Goal: Information Seeking & Learning: Learn about a topic

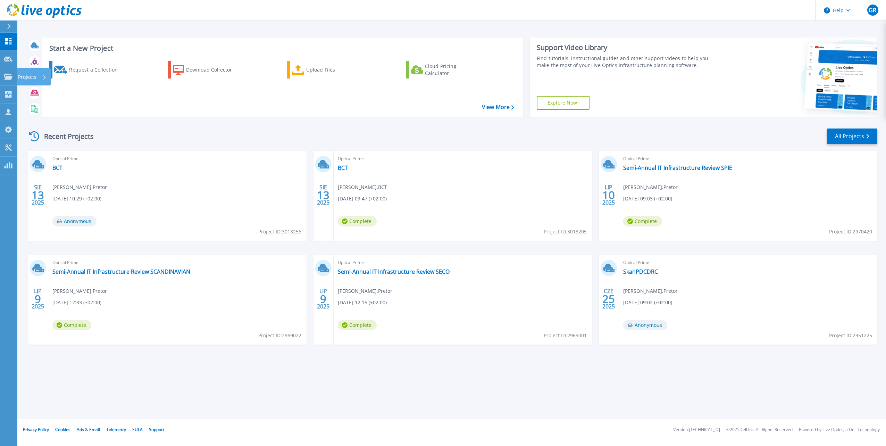
drag, startPoint x: 9, startPoint y: 75, endPoint x: 124, endPoint y: 55, distance: 116.9
click at [9, 75] on icon at bounding box center [8, 77] width 8 height 6
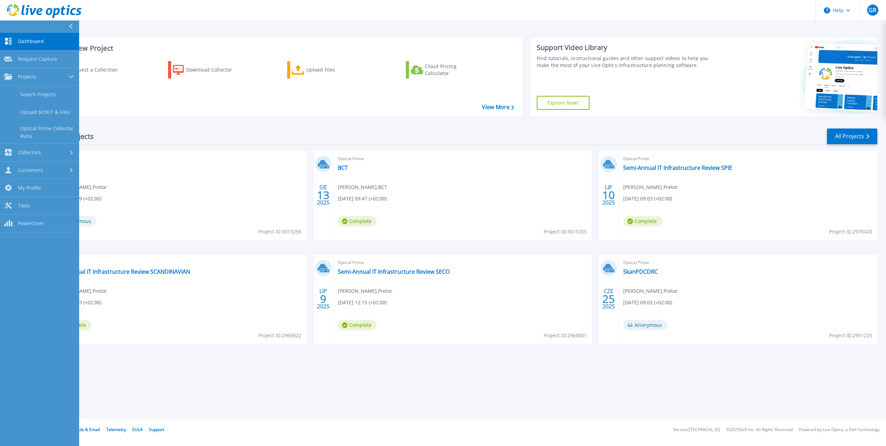
drag, startPoint x: 45, startPoint y: 91, endPoint x: 105, endPoint y: 101, distance: 61.1
click at [46, 91] on link "Search Projects" at bounding box center [39, 95] width 79 height 18
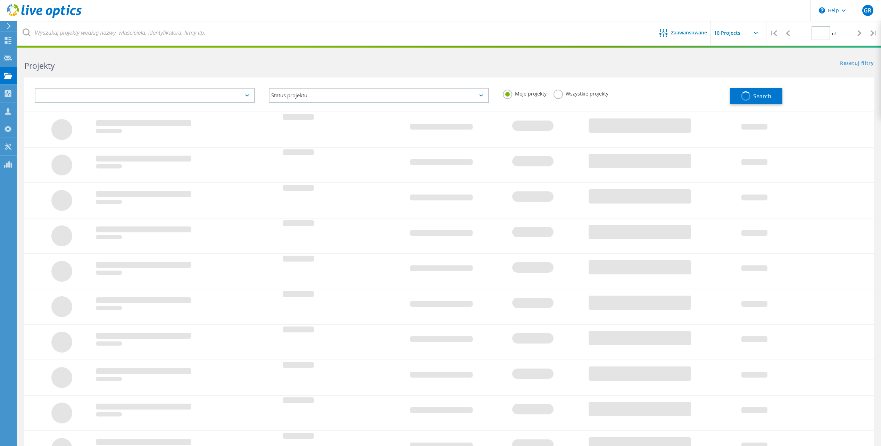
type input "1"
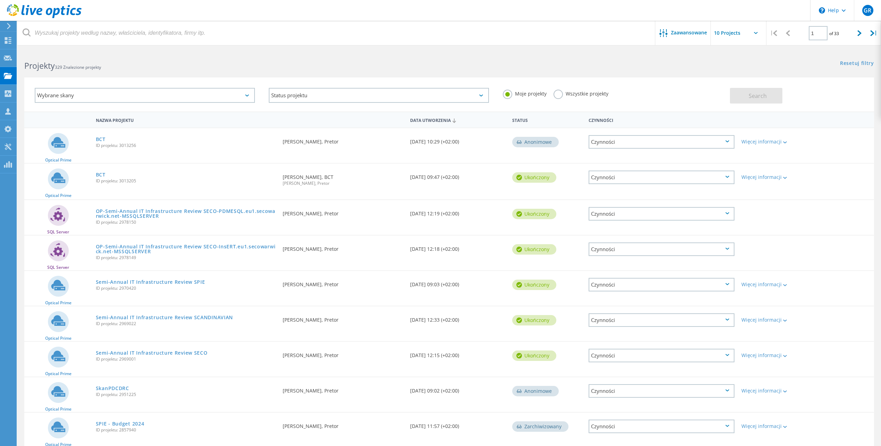
drag, startPoint x: 559, startPoint y: 93, endPoint x: 592, endPoint y: 89, distance: 33.2
click at [559, 93] on label "Wszystkie projekty" at bounding box center [580, 93] width 55 height 7
click at [0, 0] on input "Wszystkie projekty" at bounding box center [0, 0] width 0 height 0
click at [768, 94] on button "Search" at bounding box center [756, 96] width 52 height 16
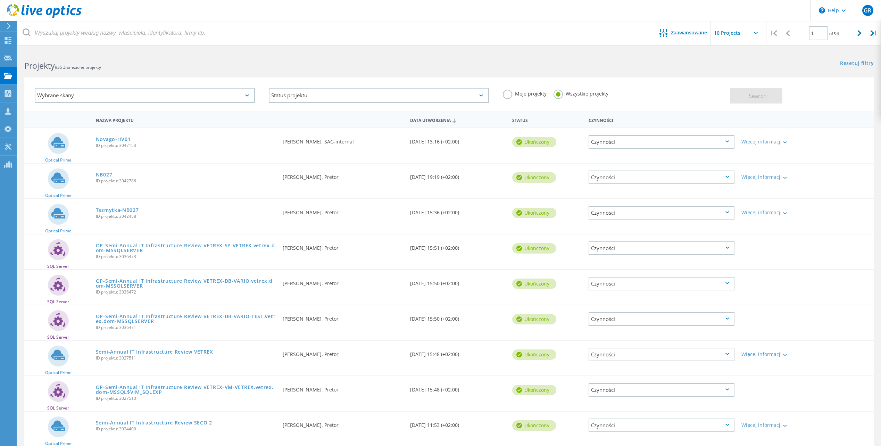
click at [126, 60] on h2 "Projekty 935 Znalezione projekty" at bounding box center [233, 65] width 418 height 11
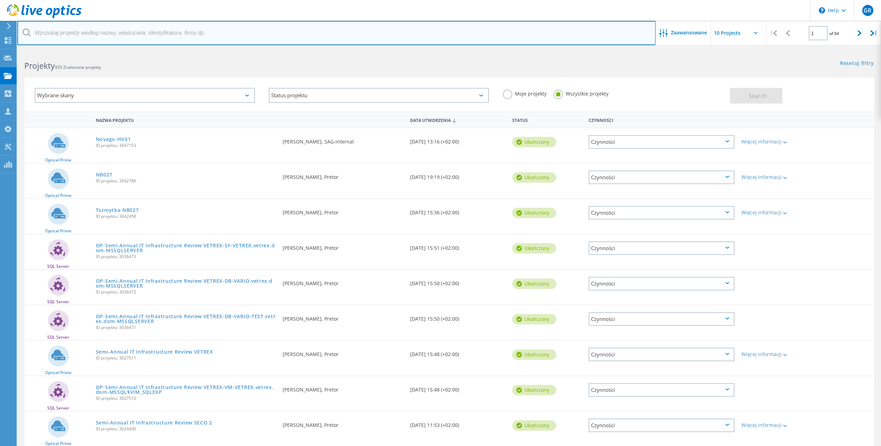
click at [119, 27] on input "text" at bounding box center [336, 33] width 638 height 24
type input "scandi"
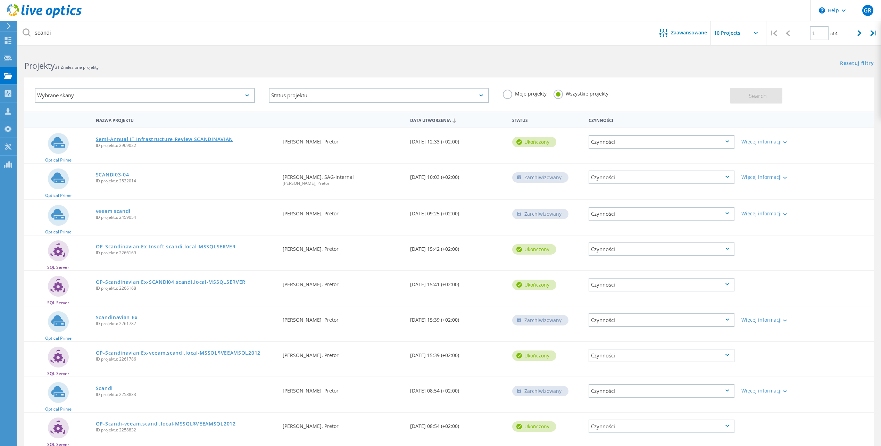
click at [202, 137] on link "Semi-Annual IT Infrastructure Review SCANDINAVIAN" at bounding box center [164, 139] width 137 height 5
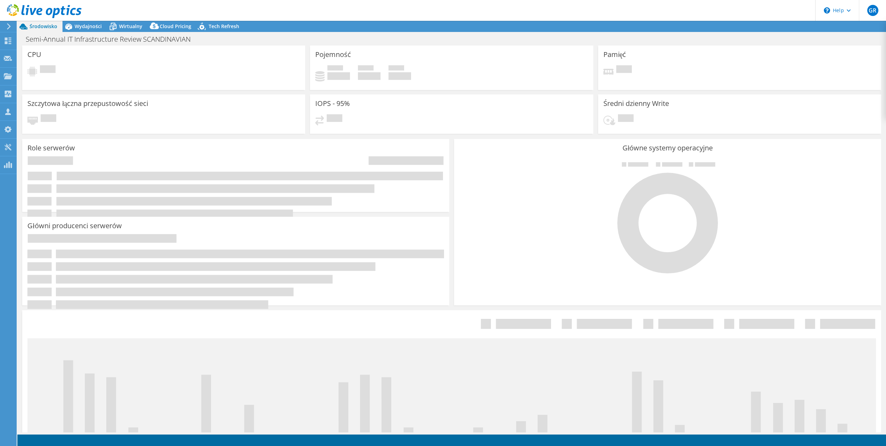
select select "USD"
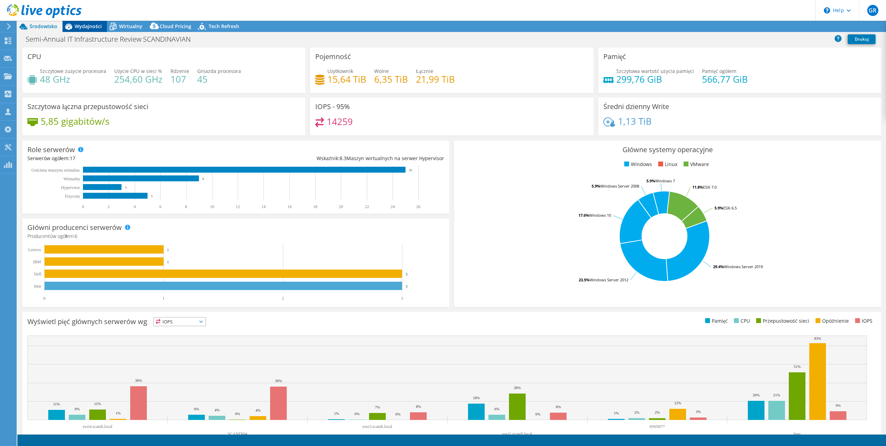
click at [87, 25] on span "Wydajności" at bounding box center [88, 26] width 27 height 7
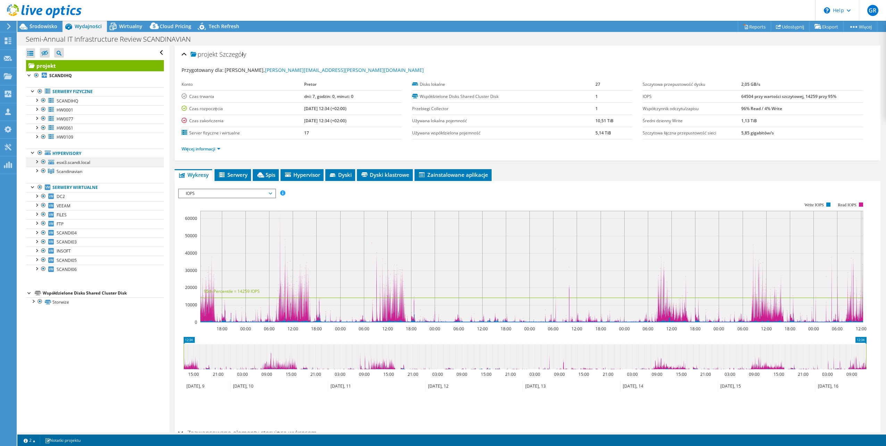
click at [35, 161] on div at bounding box center [36, 161] width 7 height 7
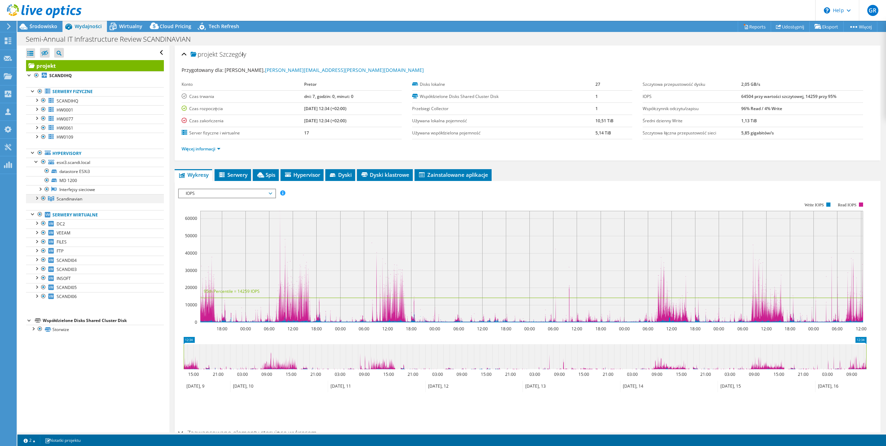
click at [39, 201] on div at bounding box center [36, 197] width 7 height 7
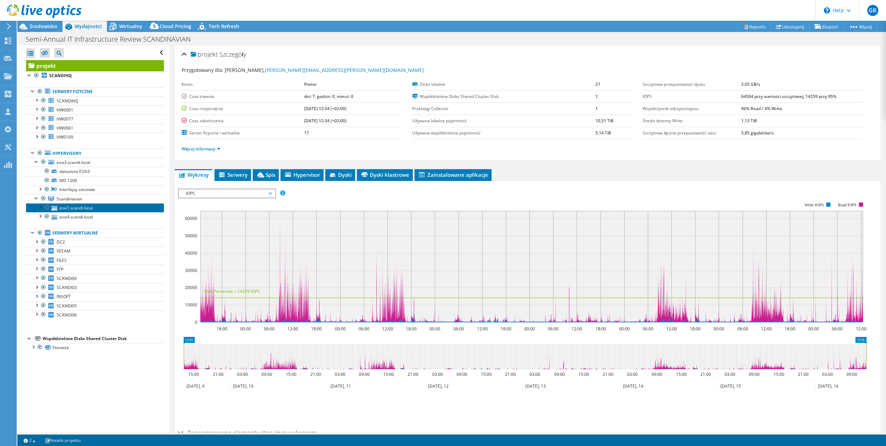
click at [71, 207] on link "esxi1.scandi.local" at bounding box center [95, 207] width 138 height 9
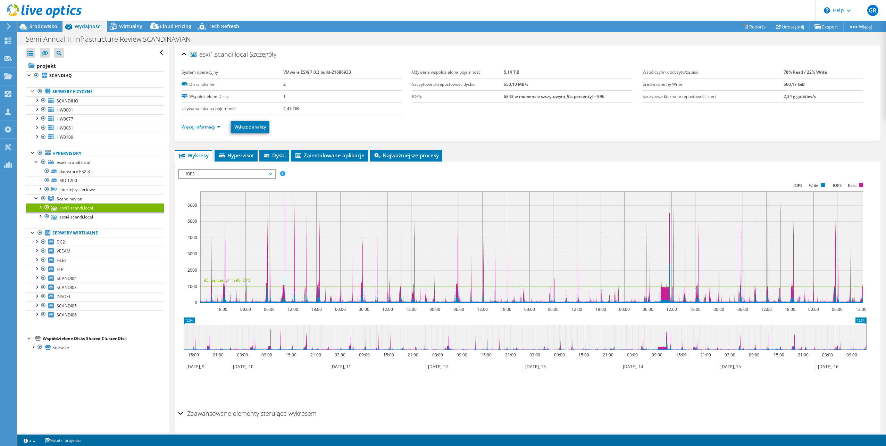
click at [25, 18] on icon at bounding box center [44, 11] width 75 height 14
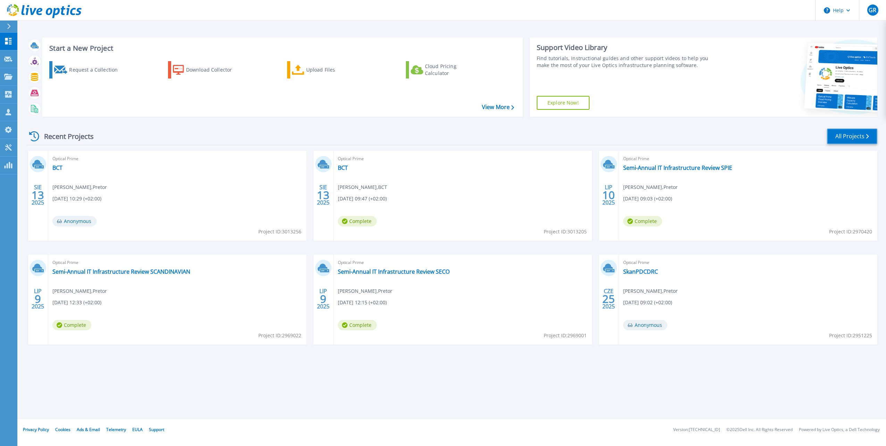
click at [861, 129] on link "All Projects" at bounding box center [852, 136] width 50 height 16
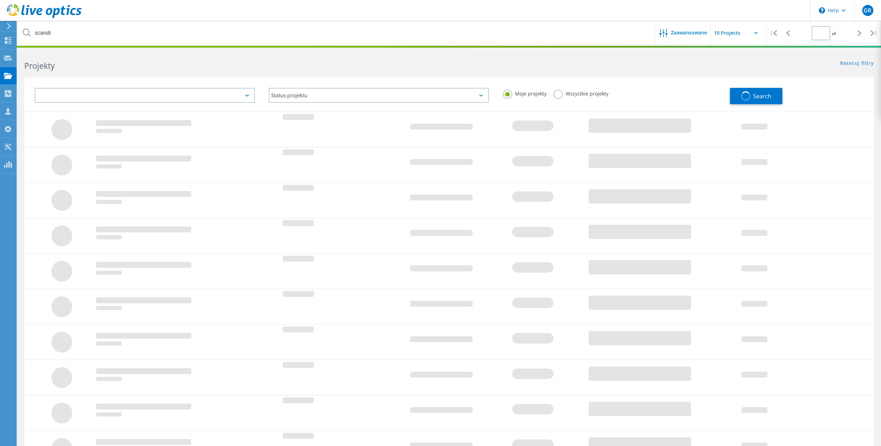
type input "1"
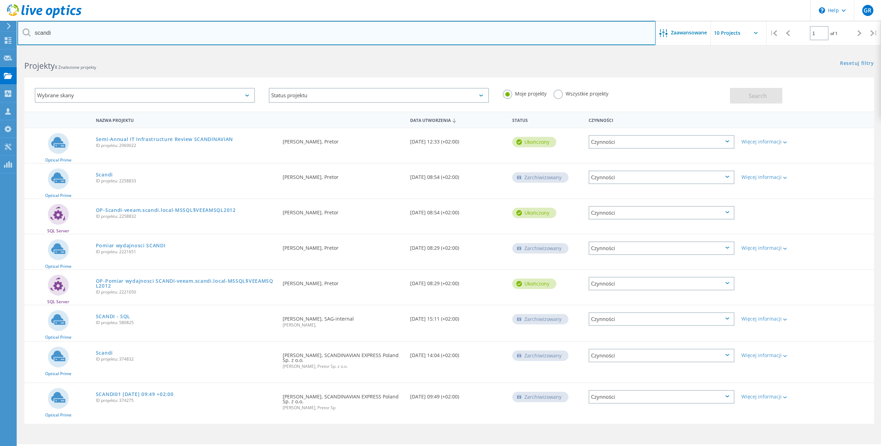
drag, startPoint x: 109, startPoint y: 27, endPoint x: 106, endPoint y: 30, distance: 4.5
click at [108, 28] on input "scandi" at bounding box center [336, 33] width 638 height 24
click at [0, 37] on html "\n Help Explore Helpful Articles Contact Support GR Członek zespołu partnera w …" at bounding box center [440, 232] width 881 height 465
type input "vetrex"
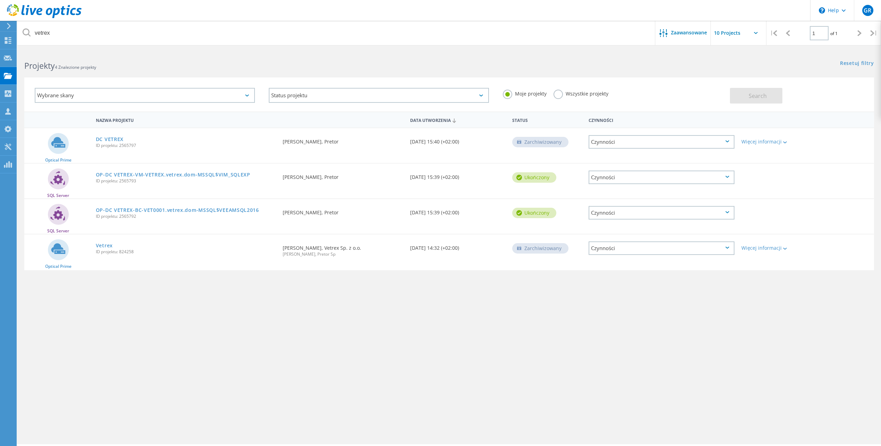
click at [560, 93] on label "Wszystkie projekty" at bounding box center [580, 93] width 55 height 7
click at [0, 0] on input "Wszystkie projekty" at bounding box center [0, 0] width 0 height 0
click at [769, 95] on button "Search" at bounding box center [756, 96] width 52 height 16
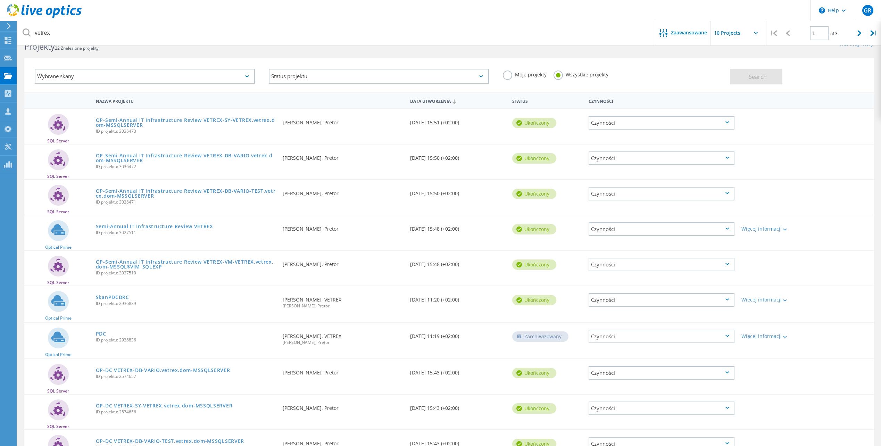
scroll to position [35, 0]
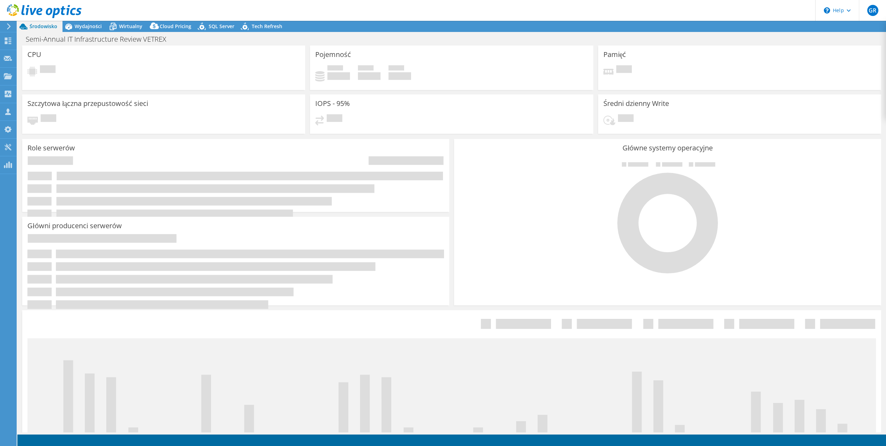
select select "USD"
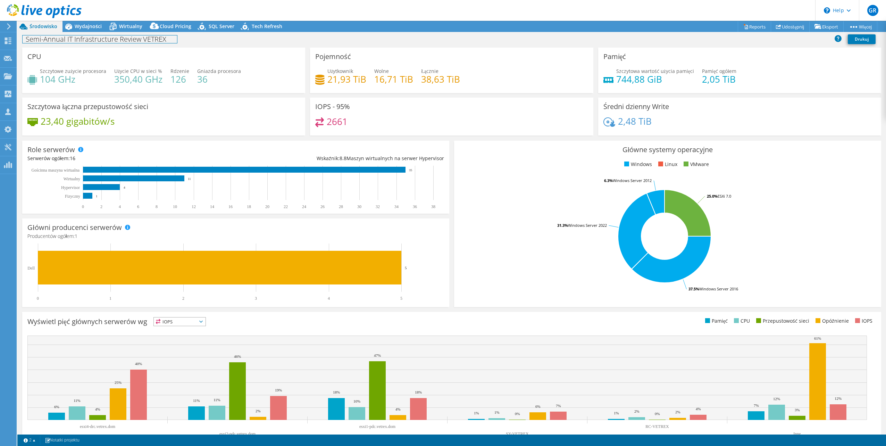
click at [92, 32] on div "Semi-Annual IT Infrastructure Review VETREX Drukuj" at bounding box center [451, 40] width 868 height 16
click at [97, 29] on span "Wydajności" at bounding box center [88, 26] width 27 height 7
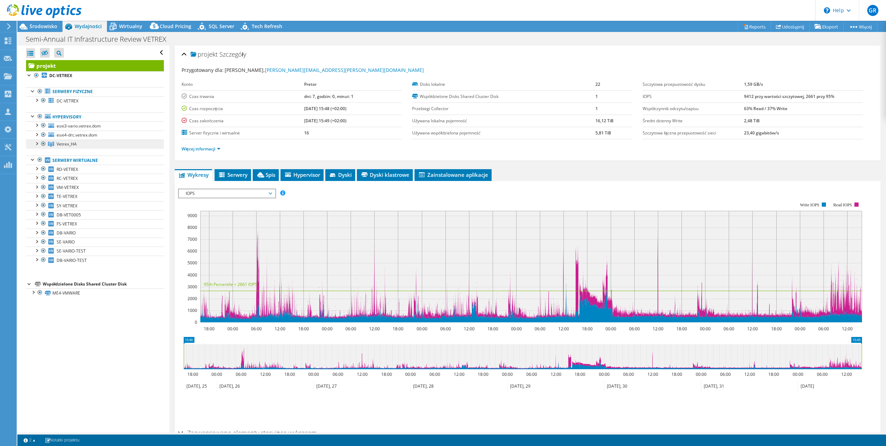
drag, startPoint x: 69, startPoint y: 144, endPoint x: 76, endPoint y: 146, distance: 7.7
click at [69, 144] on span "Vetrex_HA" at bounding box center [67, 144] width 20 height 6
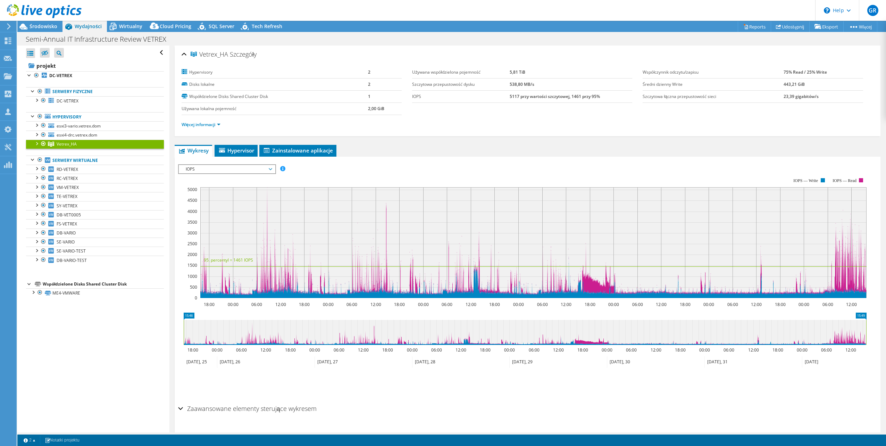
click at [35, 141] on div at bounding box center [36, 143] width 7 height 7
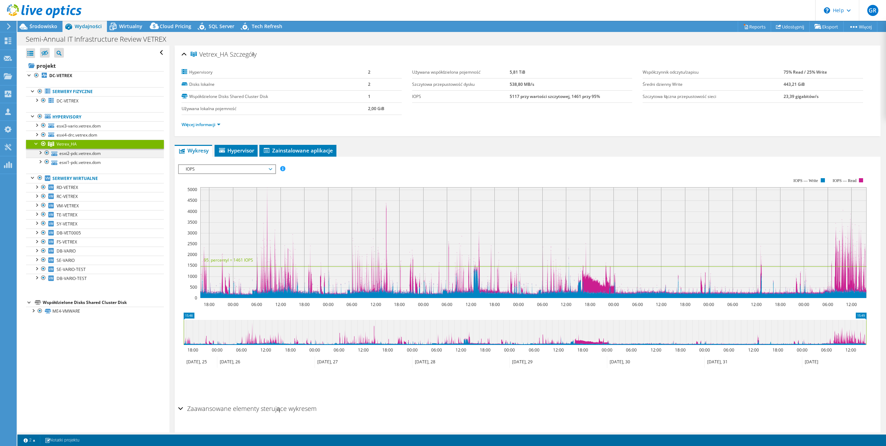
drag, startPoint x: 40, startPoint y: 160, endPoint x: 43, endPoint y: 155, distance: 5.9
click at [40, 160] on div at bounding box center [39, 161] width 7 height 7
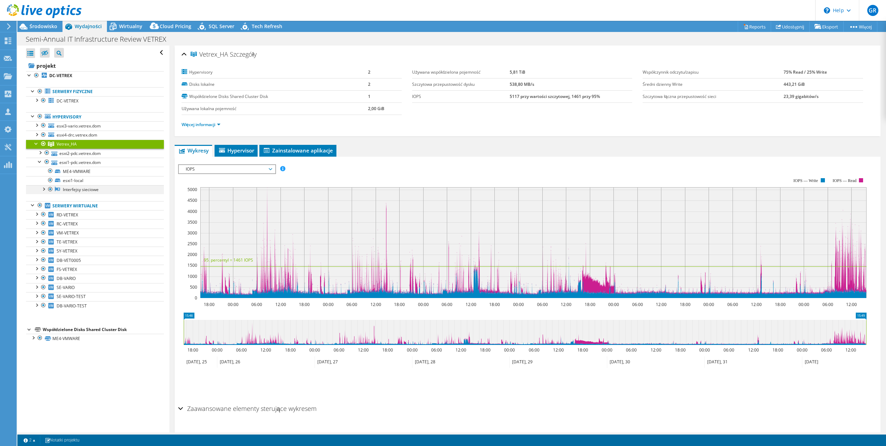
click at [44, 188] on div at bounding box center [43, 188] width 7 height 7
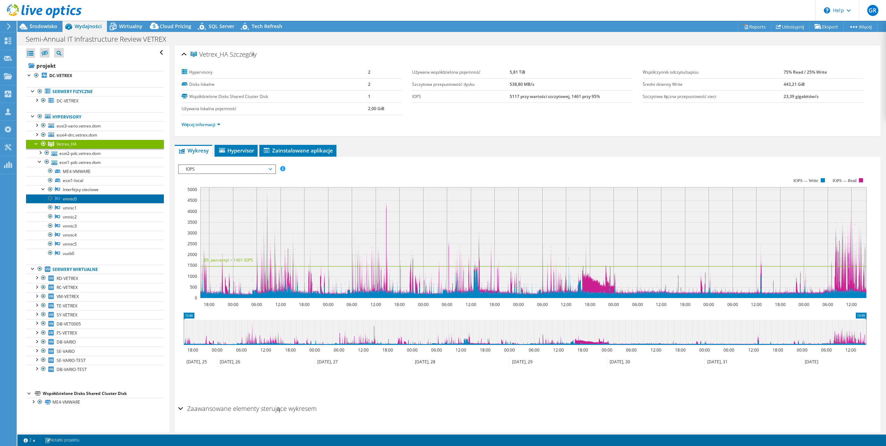
click at [106, 197] on link "vmnic0" at bounding box center [95, 198] width 138 height 9
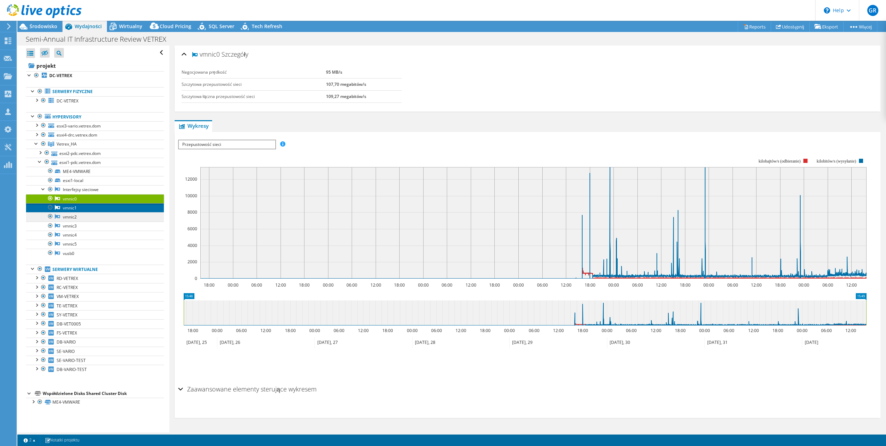
drag, startPoint x: 77, startPoint y: 210, endPoint x: 94, endPoint y: 217, distance: 18.7
click at [77, 210] on link "vmnic1" at bounding box center [95, 207] width 138 height 9
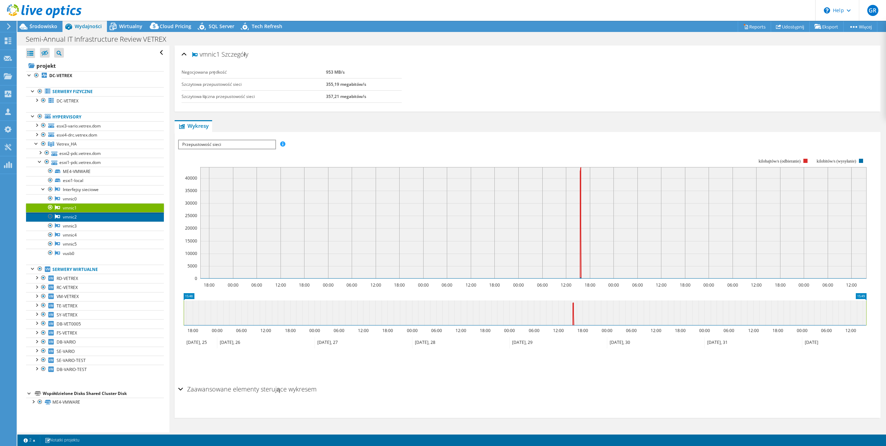
click at [86, 216] on link "vmnic2" at bounding box center [95, 216] width 138 height 9
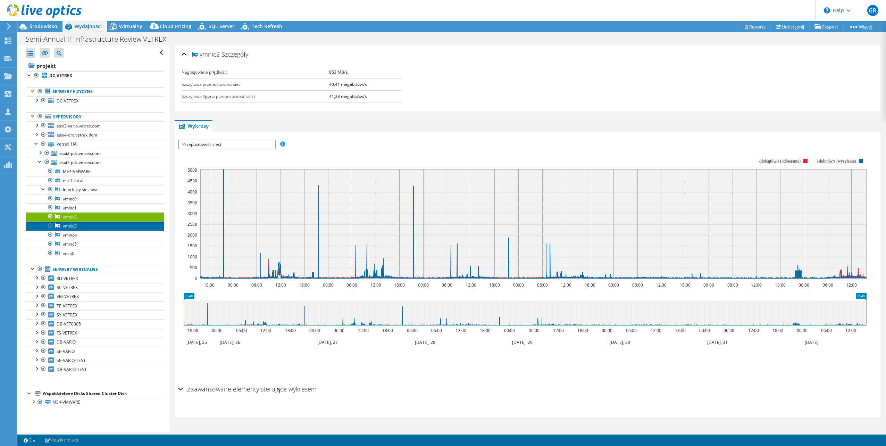
click at [81, 228] on link "vmnic3" at bounding box center [95, 225] width 138 height 9
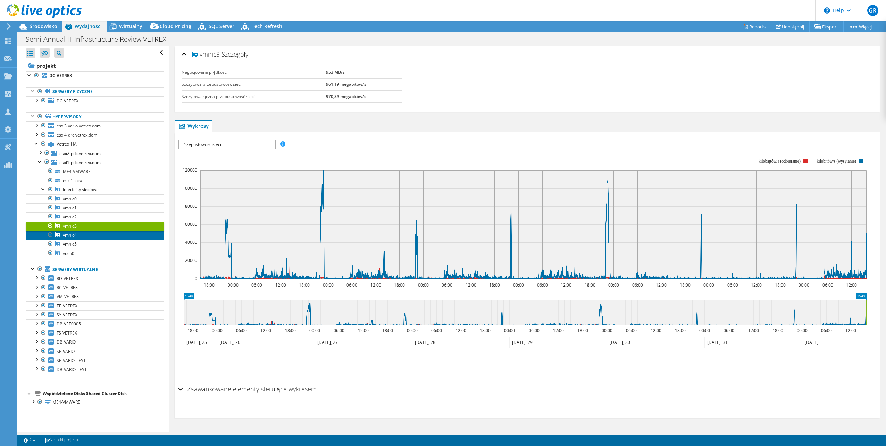
click at [83, 234] on link "vmnic4" at bounding box center [95, 234] width 138 height 9
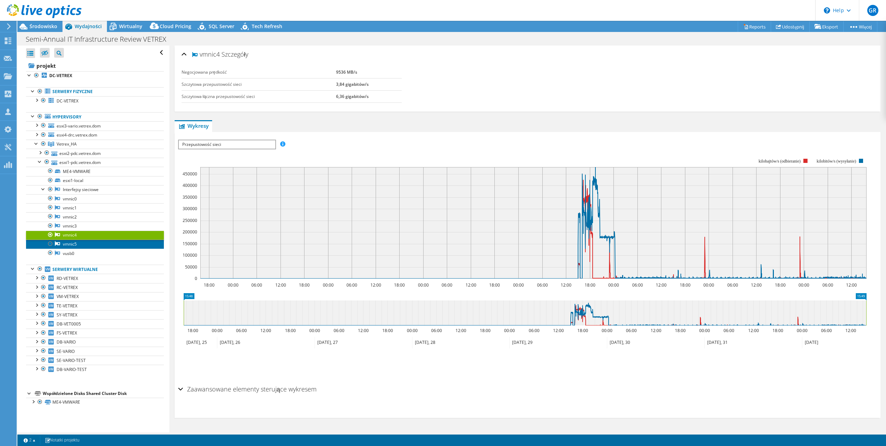
click at [100, 239] on link "vmnic5" at bounding box center [95, 243] width 138 height 9
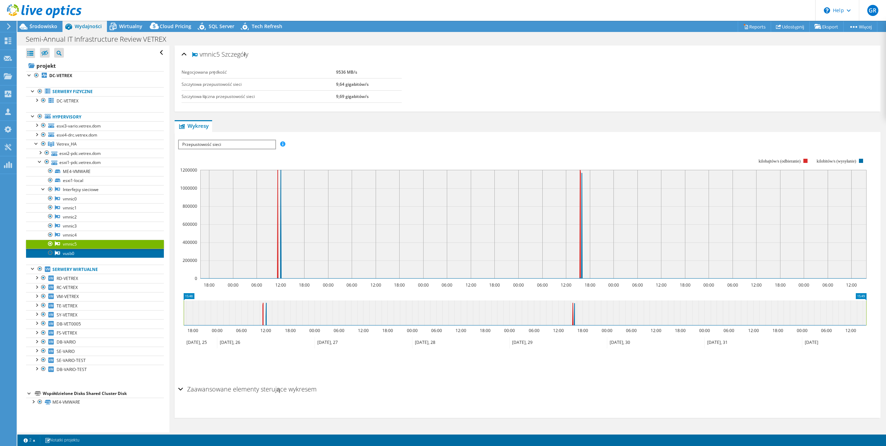
click at [90, 251] on link "vusb0" at bounding box center [95, 253] width 138 height 9
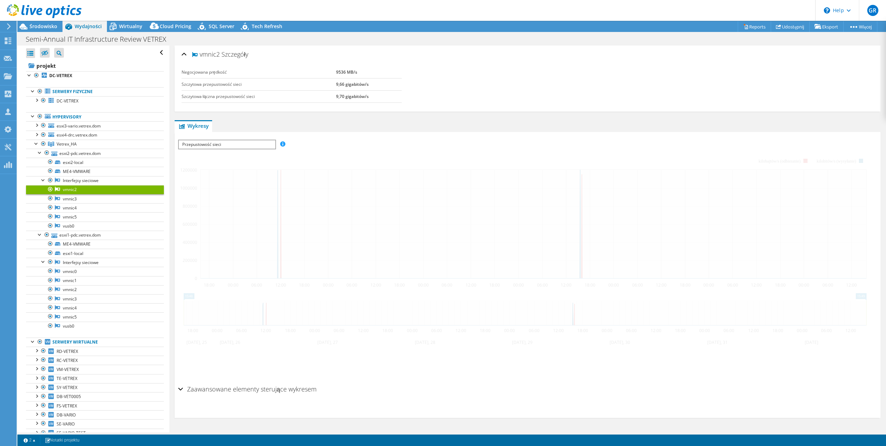
select select "USD"
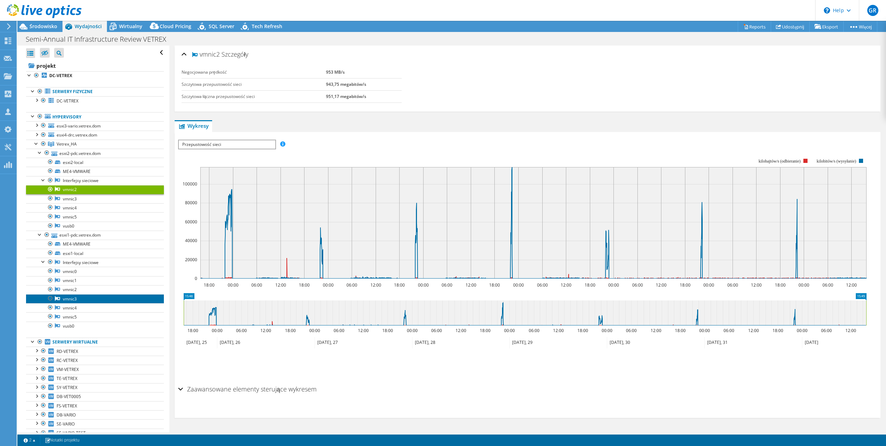
click at [95, 296] on link "vmnic3" at bounding box center [95, 298] width 138 height 9
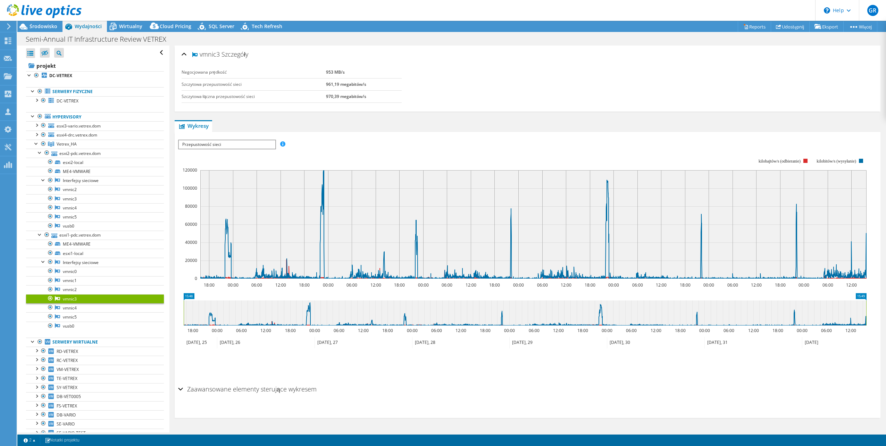
drag, startPoint x: 368, startPoint y: 85, endPoint x: 320, endPoint y: 82, distance: 47.7
click at [320, 82] on tr "Szczytowa przepustowość sieci 961,19 megabitów/s" at bounding box center [292, 84] width 220 height 12
click at [87, 205] on link "vmnic4" at bounding box center [95, 207] width 138 height 9
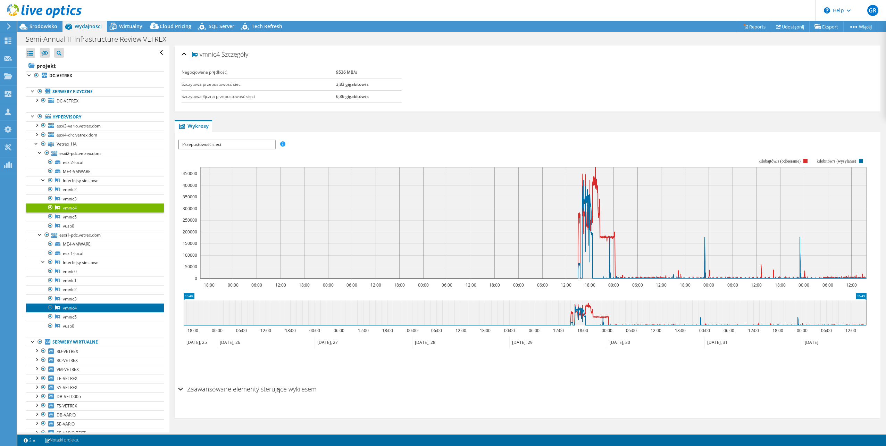
click at [86, 309] on link "vmnic4" at bounding box center [95, 307] width 138 height 9
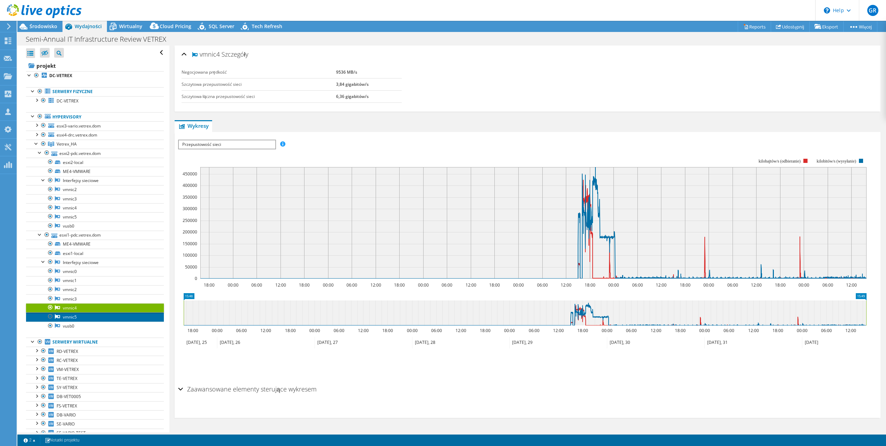
click at [86, 316] on link "vmnic5" at bounding box center [95, 316] width 138 height 9
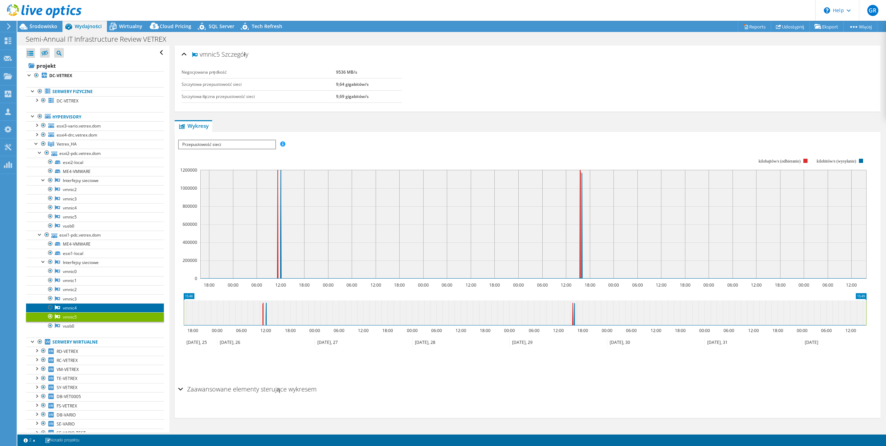
click at [102, 306] on link "vmnic4" at bounding box center [95, 307] width 138 height 9
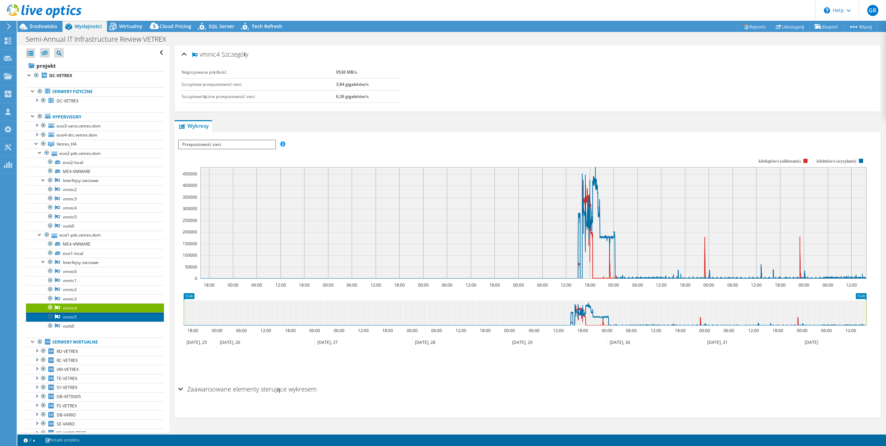
click at [69, 314] on link "vmnic5" at bounding box center [95, 316] width 138 height 9
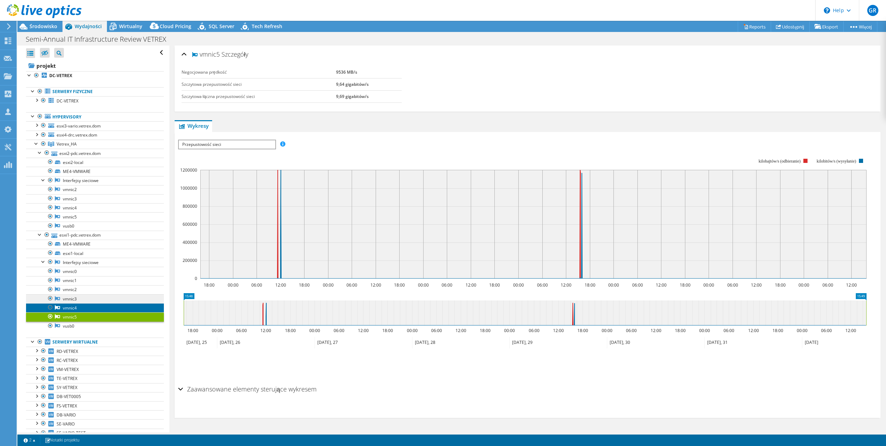
click at [77, 306] on link "vmnic4" at bounding box center [95, 307] width 138 height 9
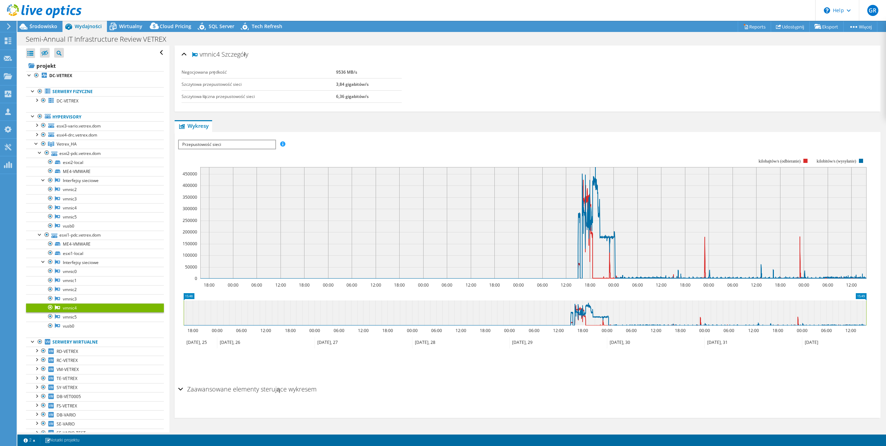
drag, startPoint x: 333, startPoint y: 83, endPoint x: 345, endPoint y: 84, distance: 12.5
click at [345, 84] on tr "Szczytowa przepustowość sieci 3,84 gigabitów/s" at bounding box center [292, 84] width 220 height 12
click at [79, 316] on link "vmnic5" at bounding box center [95, 316] width 138 height 9
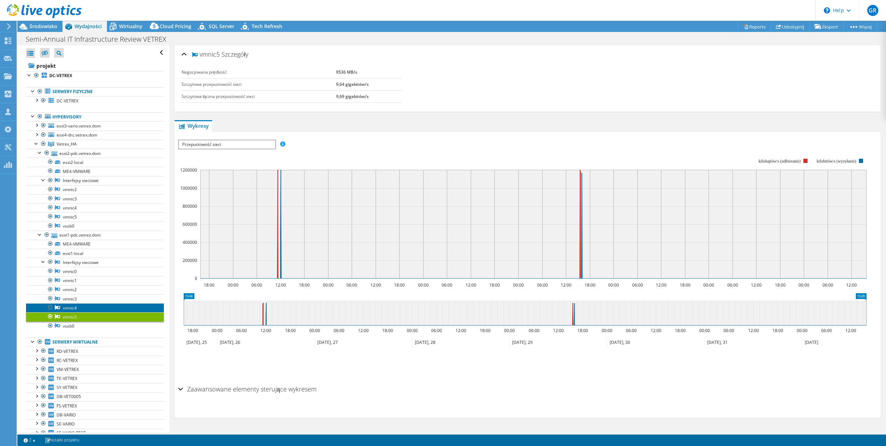
click at [113, 308] on link "vmnic4" at bounding box center [95, 307] width 138 height 9
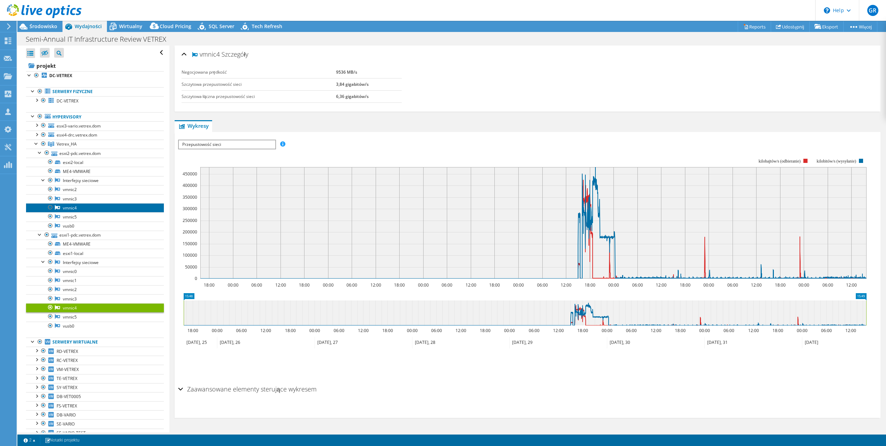
click at [102, 209] on link "vmnic4" at bounding box center [95, 207] width 138 height 9
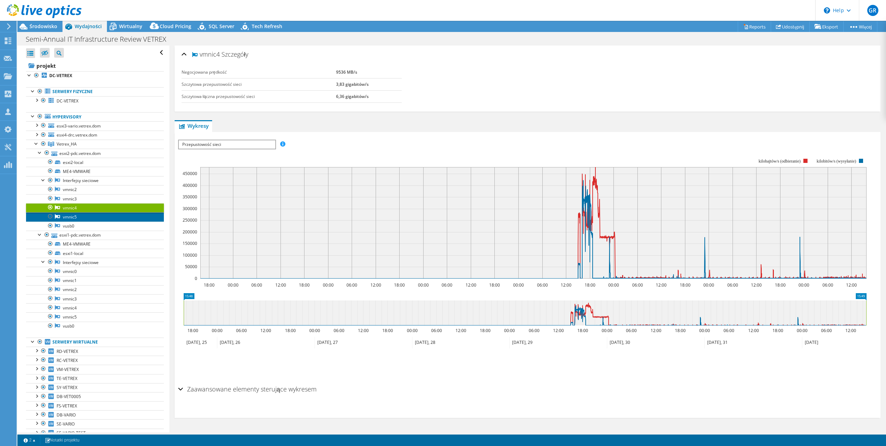
click at [79, 217] on link "vmnic5" at bounding box center [95, 216] width 138 height 9
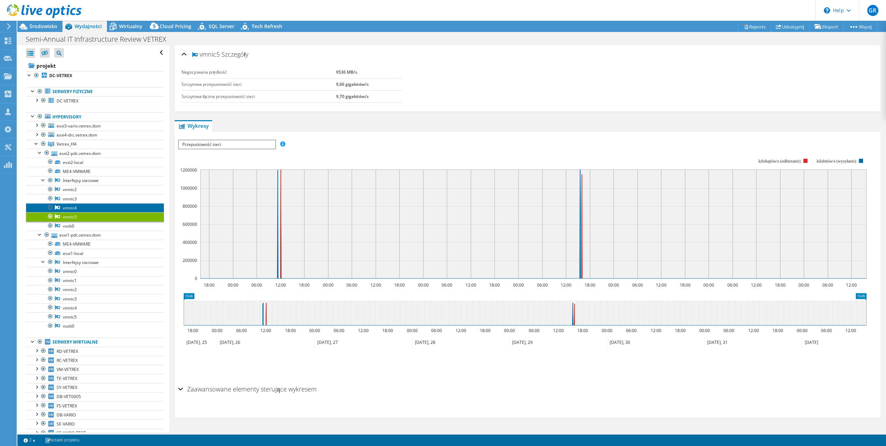
click at [88, 207] on link "vmnic4" at bounding box center [95, 207] width 138 height 9
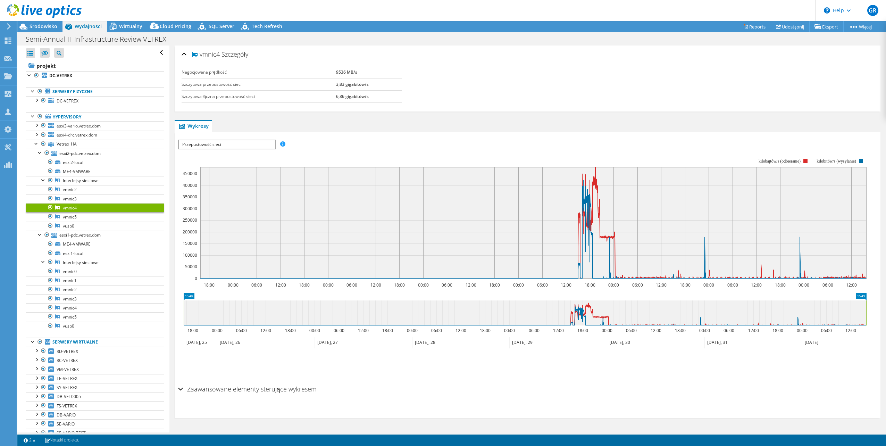
click at [466, 93] on div "Negocjowana prędkość 9536 MB/s Szczytowa przepustowość sieci 3,83 gigabitów/s S…" at bounding box center [528, 80] width 692 height 28
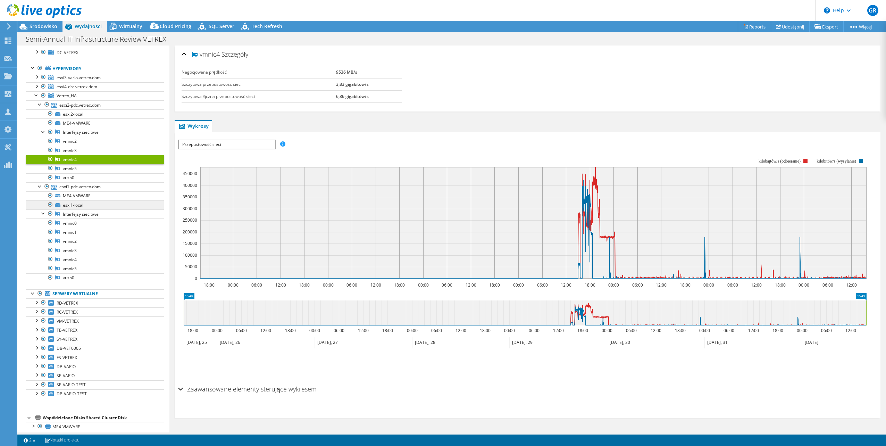
scroll to position [55, 0]
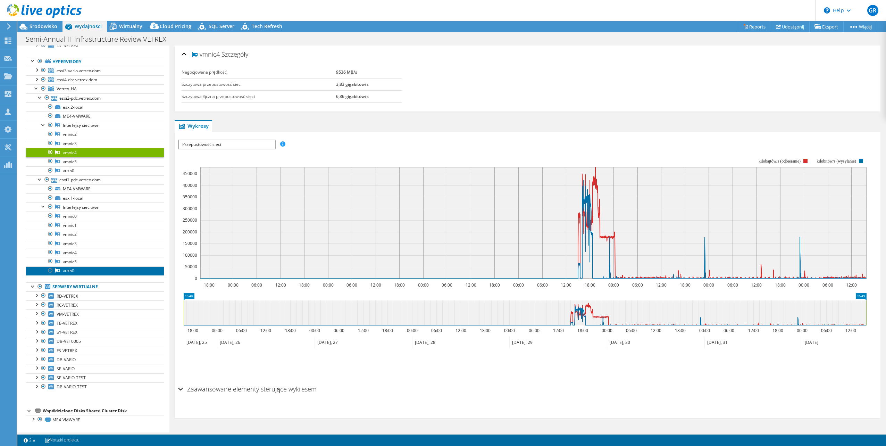
click at [61, 271] on link "vusb0" at bounding box center [95, 270] width 138 height 9
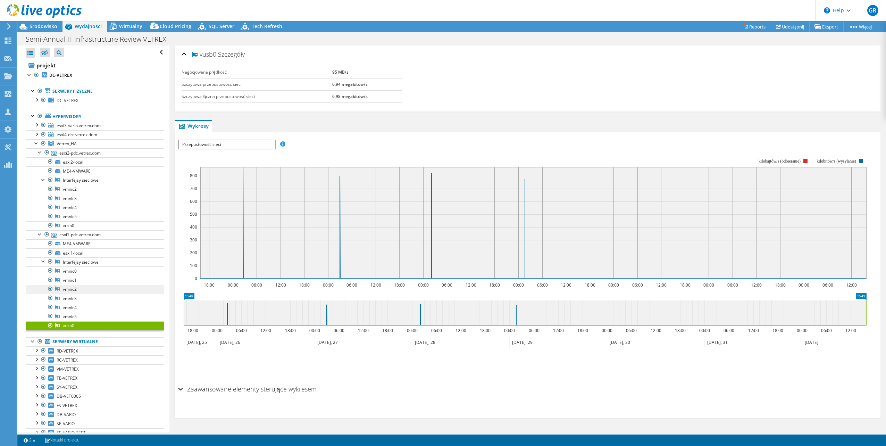
scroll to position [0, 0]
select select "USD"
